Goal: Task Accomplishment & Management: Manage account settings

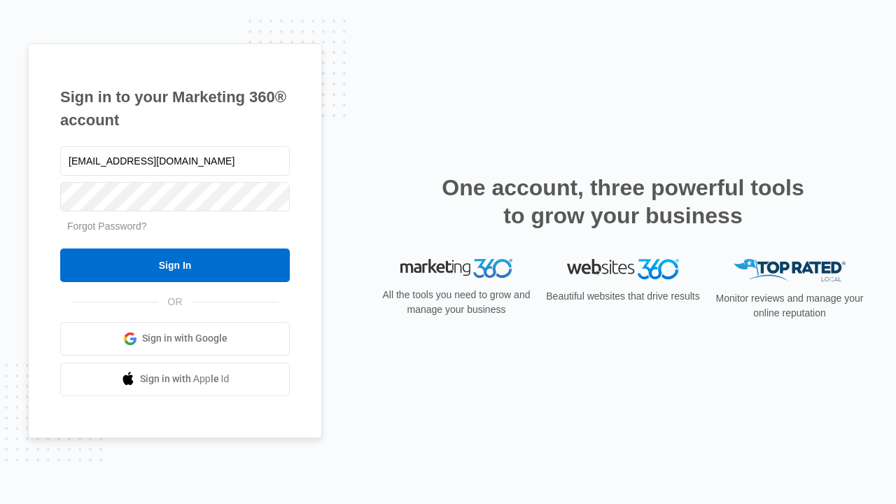
type input "[EMAIL_ADDRESS][DOMAIN_NAME]"
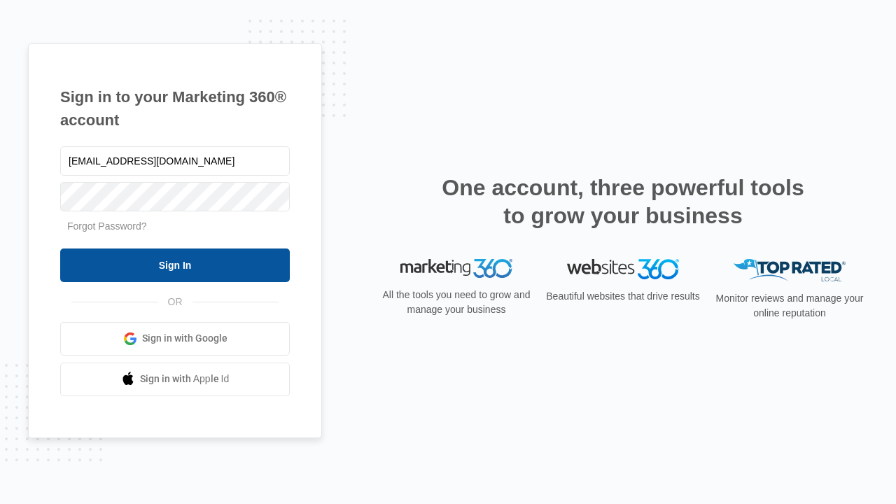
click at [175, 265] on input "Sign In" at bounding box center [175, 266] width 230 height 34
